Goal: Transaction & Acquisition: Purchase product/service

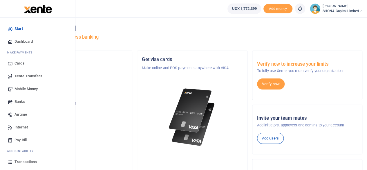
click at [29, 88] on span "Mobile Money" at bounding box center [26, 89] width 23 height 6
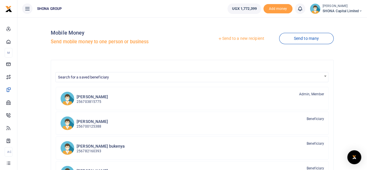
click at [242, 37] on link "Send to a new recipient" at bounding box center [241, 38] width 76 height 10
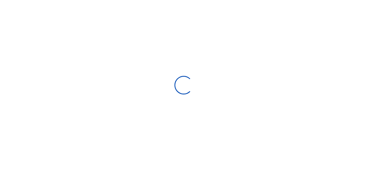
select select "Loading bundles"
select select
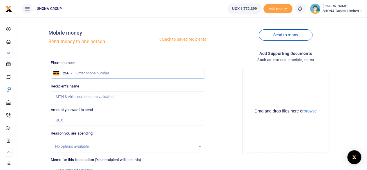
click at [106, 73] on input "text" at bounding box center [128, 73] width 154 height 11
type input "0789993578"
type input "Janat Nagawa"
type input "0789993578"
click at [73, 122] on input "Amount you want to send" at bounding box center [128, 120] width 154 height 11
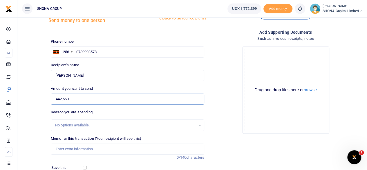
scroll to position [29, 0]
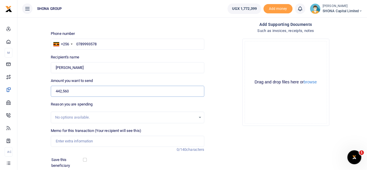
type input "442,560"
click at [76, 142] on input "Memo for this transaction (Your recipient will see this)" at bounding box center [128, 141] width 154 height 11
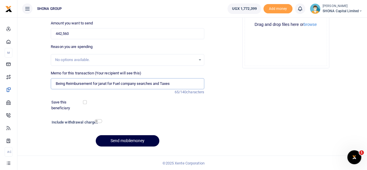
drag, startPoint x: 101, startPoint y: 83, endPoint x: 96, endPoint y: 83, distance: 4.4
click at [96, 83] on input "Being Reimbursement for janat for Fuel company searches and Taxes" at bounding box center [128, 83] width 154 height 11
type input "Being Reimbursement for janat for Fuel company searches and Taxes"
click at [124, 138] on button "Send mobilemoney" at bounding box center [128, 140] width 64 height 11
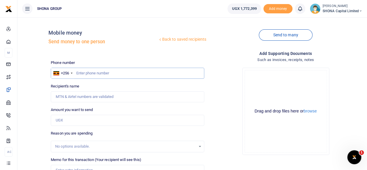
click at [98, 74] on input "text" at bounding box center [128, 73] width 154 height 11
click at [92, 73] on input "text" at bounding box center [128, 73] width 154 height 11
type input "0752402883"
click at [78, 117] on input "Amount you want to send" at bounding box center [128, 120] width 154 height 11
type input "Sharita Naikoba"
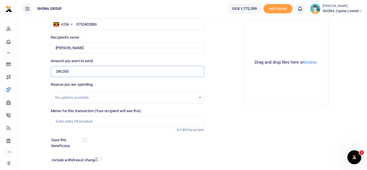
scroll to position [58, 0]
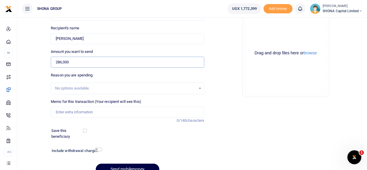
type input "286,000"
click at [73, 115] on input "Memo for this transaction (Your recipient will see this)" at bounding box center [128, 112] width 154 height 11
paste input "Being transport and perdiem Reimbursement while on pre-investment support in Li…"
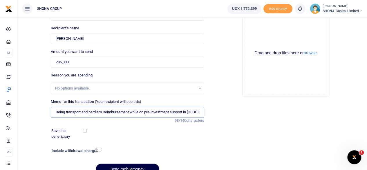
scroll to position [0, 25]
click at [78, 111] on input "Being transport and perdiem Reimbursement while on pre-investment support in Li…" at bounding box center [128, 112] width 154 height 11
click at [130, 111] on input "Being transport and perdiem Reimbursement while on pre-investment support in Li…" at bounding box center [128, 112] width 154 height 11
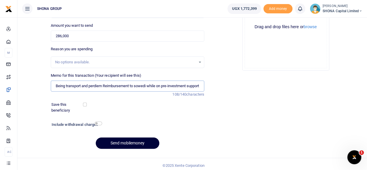
scroll to position [87, 0]
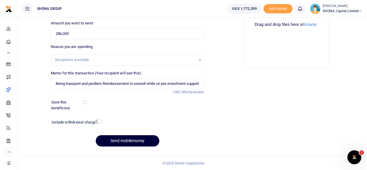
click at [120, 138] on button "Send mobilemoney" at bounding box center [128, 140] width 64 height 11
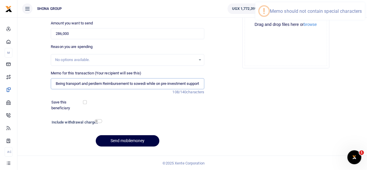
click at [171, 83] on input "Being transport and perdiem Reimbursement to sowedi while on pre-investment sup…" at bounding box center [128, 83] width 154 height 11
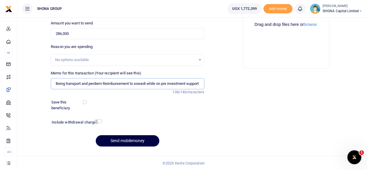
click at [57, 83] on input "Being transport and perdiem Reimbursement to sowedi while on pre investment sup…" at bounding box center [128, 83] width 154 height 11
click at [142, 138] on button "Send mobilemoney" at bounding box center [128, 140] width 64 height 11
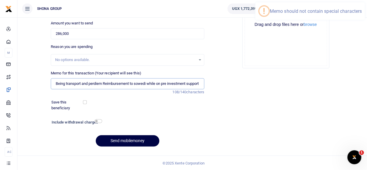
click at [189, 83] on input "Being transport and perdiem Reimbursement to sowedi while on pre investment sup…" at bounding box center [128, 83] width 154 height 11
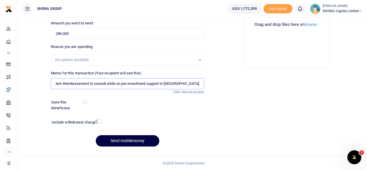
scroll to position [0, 42]
click at [173, 83] on input "Being transport and perdiem Reimbursement to sowedi while on pre investment sup…" at bounding box center [128, 83] width 154 height 11
type input "Being transport and perdiem Reimbursement to sowedi while on pre investment sup…"
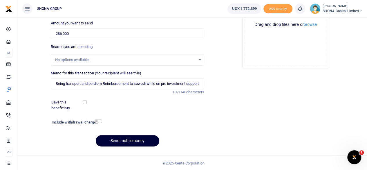
click at [132, 139] on button "Send mobilemoney" at bounding box center [128, 140] width 64 height 11
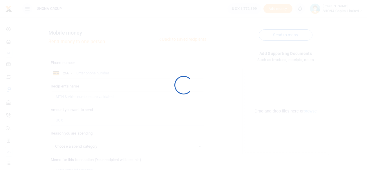
scroll to position [86, 0]
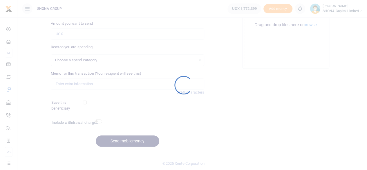
select select
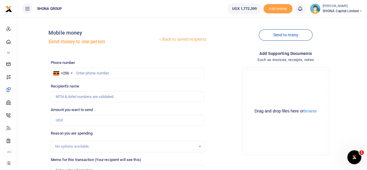
scroll to position [0, 0]
click at [88, 76] on input "text" at bounding box center [128, 73] width 154 height 11
type input "0772668991"
type input "Daniel Opio"
type input "0772668991"
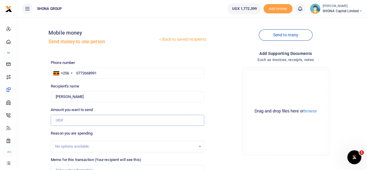
click at [77, 121] on input "Amount you want to send" at bounding box center [128, 120] width 154 height 11
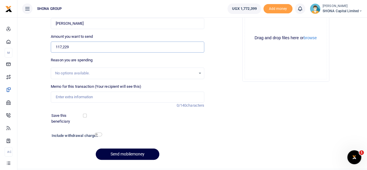
scroll to position [87, 0]
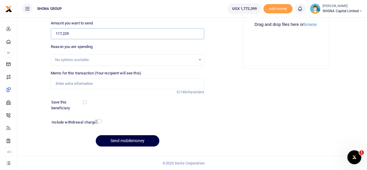
type input "117,229"
click at [71, 82] on input "Memo for this transaction (Your recipient will see this)" at bounding box center [128, 83] width 154 height 11
paste input "Being Fuel expenses and road toll fees during staff retreat at Kaazi Beach Hotel"
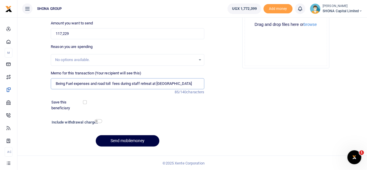
scroll to position [0, 13]
click at [89, 85] on input "Being Fuel expenses and road toll fees during staff retreat at Kaazi Beach Hotel" at bounding box center [128, 83] width 154 height 11
click at [92, 83] on input "Being Fuel expenses and road toll fees during staff retreat at Kaazi Beach Hotel" at bounding box center [128, 83] width 154 height 11
type input "Being Fuel expenses to daniel and road toll fees during staff retreat at Kaazi …"
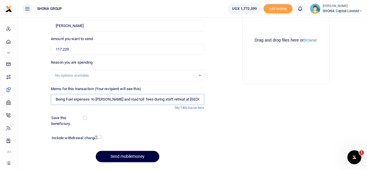
scroll to position [87, 0]
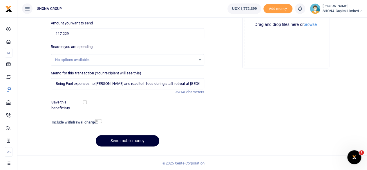
click at [127, 140] on button "Send mobilemoney" at bounding box center [128, 140] width 64 height 11
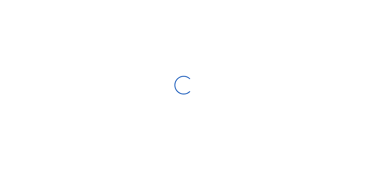
scroll to position [86, 0]
select select "Loading bundles"
select select
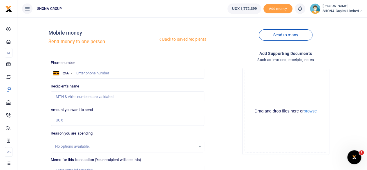
scroll to position [0, 0]
click at [86, 72] on input "text" at bounding box center [128, 73] width 154 height 11
type input "0788660011"
type input "Edwig Nasaka"
type input "0788660011"
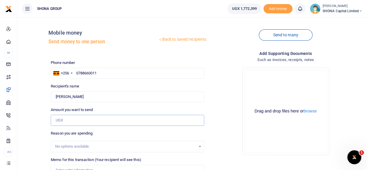
click at [77, 123] on input "Amount you want to send" at bounding box center [128, 120] width 154 height 11
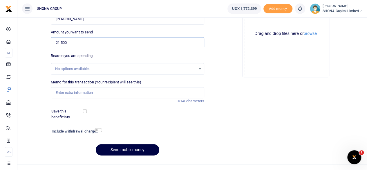
scroll to position [87, 0]
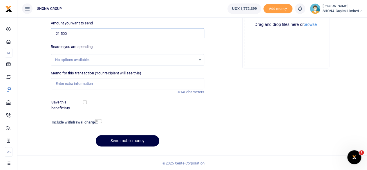
type input "21,500"
click at [58, 85] on input "Memo for this transaction (Your recipient will see this)" at bounding box center [128, 83] width 154 height 11
paste input "Being Transport from Office to home on 6th Sept after staff retreat"
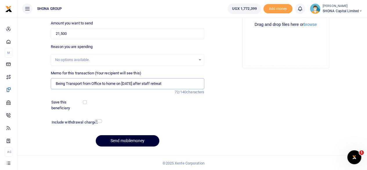
type input "Being Transport from Office to home on 6th Sept after staff retreat"
click at [137, 140] on button "Send mobilemoney" at bounding box center [128, 140] width 64 height 11
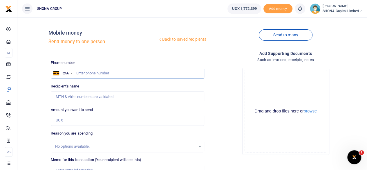
click at [94, 72] on input "text" at bounding box center [128, 73] width 154 height 11
click at [85, 74] on input "text" at bounding box center [128, 73] width 154 height 11
type input "0705187622"
click at [66, 123] on input "Amount you want to send" at bounding box center [128, 120] width 154 height 11
type input "30,000"
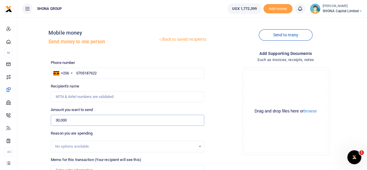
scroll to position [58, 0]
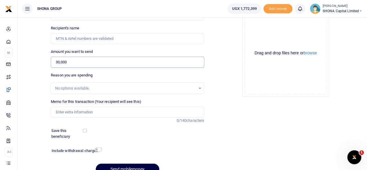
type input "[PERSON_NAME]"
type input "30,000"
click at [60, 112] on input "Memo for this transaction (Your recipient will see this)" at bounding box center [128, 112] width 154 height 11
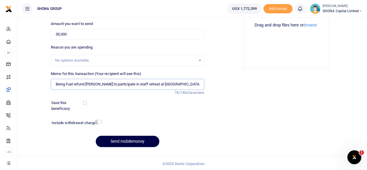
scroll to position [87, 0]
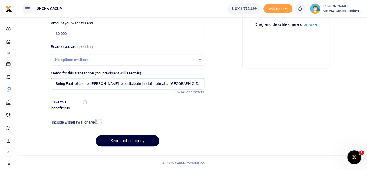
type input "Being Fuel refund for [PERSON_NAME] to participate in staff retreat at [GEOGRAP…"
click at [127, 139] on button "Send mobilemoney" at bounding box center [128, 140] width 64 height 11
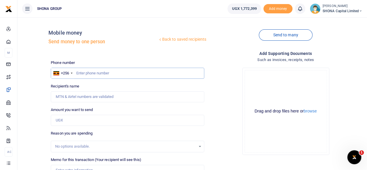
click at [102, 76] on input "text" at bounding box center [128, 73] width 154 height 11
type input "0771288673"
type input "[PERSON_NAME]"
type input "0771288673"
click at [71, 121] on input "Amount you want to send" at bounding box center [128, 120] width 154 height 11
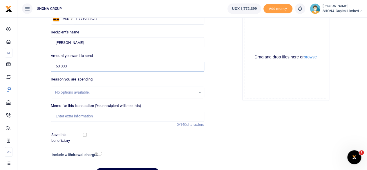
scroll to position [58, 0]
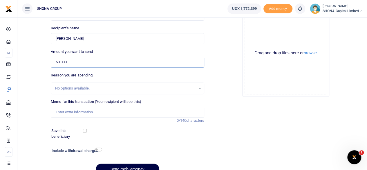
type input "50,000"
click at [66, 114] on input "Memo for this transaction (Your recipient will see this)" at bounding box center [128, 112] width 154 height 11
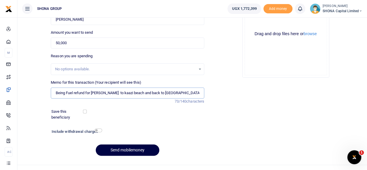
scroll to position [87, 0]
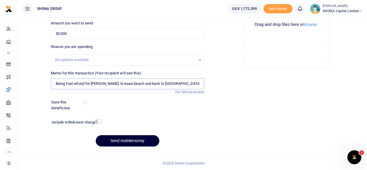
type input "Being Fuel refund for [PERSON_NAME] to kaazi beach and back to [GEOGRAPHIC_DATA]"
click at [129, 139] on button "Send mobilemoney" at bounding box center [128, 140] width 64 height 11
